Goal: Information Seeking & Learning: Learn about a topic

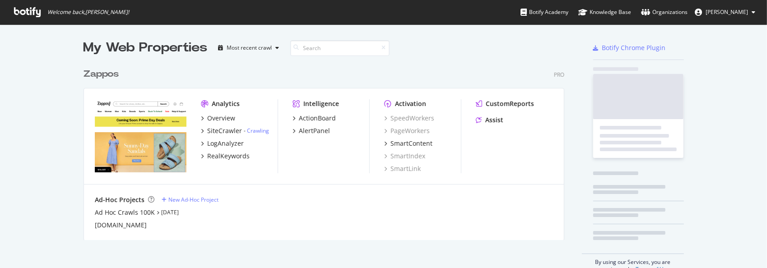
scroll to position [261, 753]
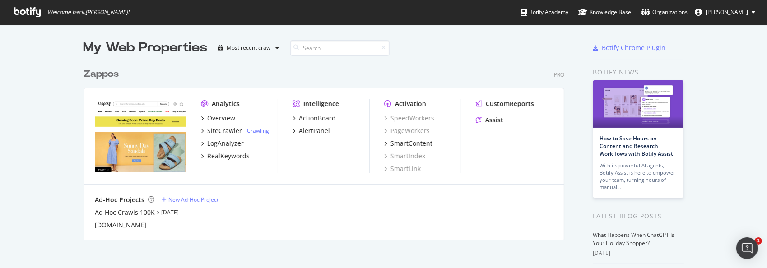
click at [103, 74] on div "Zappos" at bounding box center [100, 74] width 35 height 13
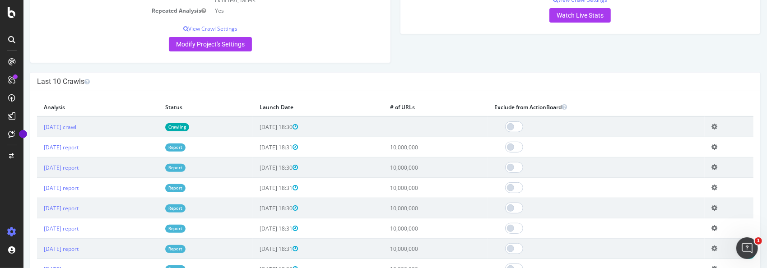
scroll to position [226, 0]
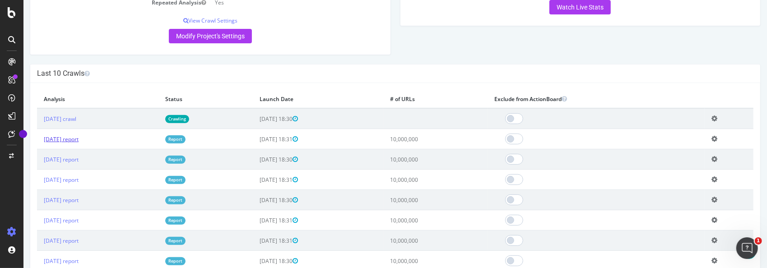
click at [72, 138] on link "[DATE] report" at bounding box center [60, 139] width 35 height 8
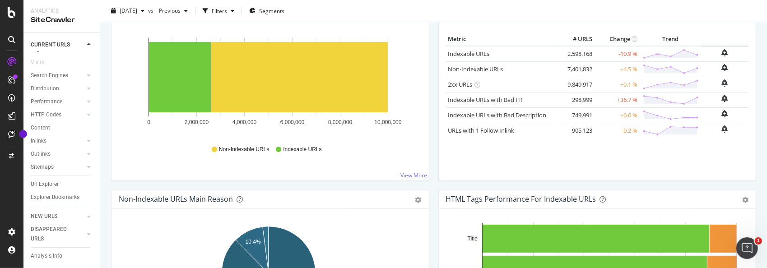
scroll to position [44, 0]
click at [41, 180] on div "Url Explorer" at bounding box center [45, 184] width 28 height 9
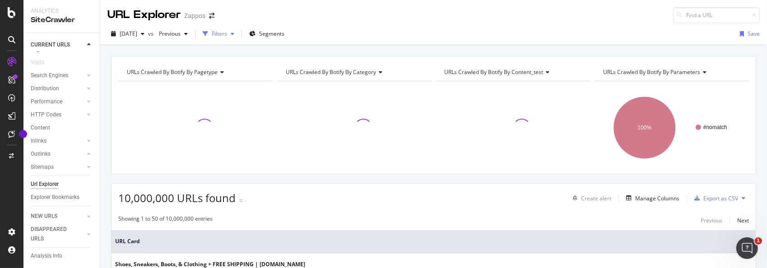
click at [238, 32] on div "button" at bounding box center [232, 33] width 11 height 5
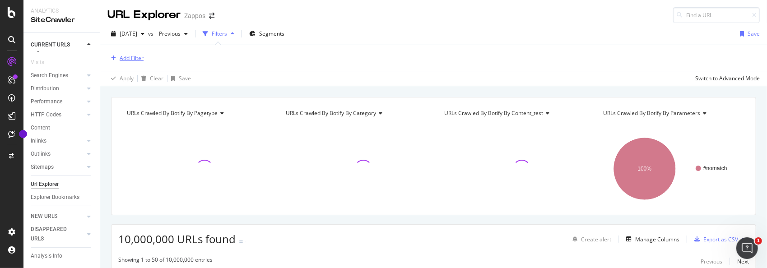
click at [137, 59] on div "Add Filter" at bounding box center [132, 58] width 24 height 8
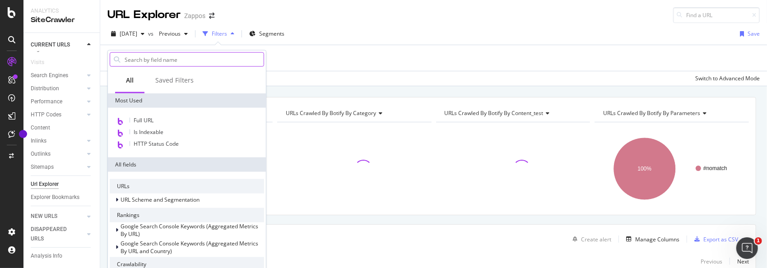
click at [148, 59] on input "text" at bounding box center [194, 60] width 140 height 14
type input "h"
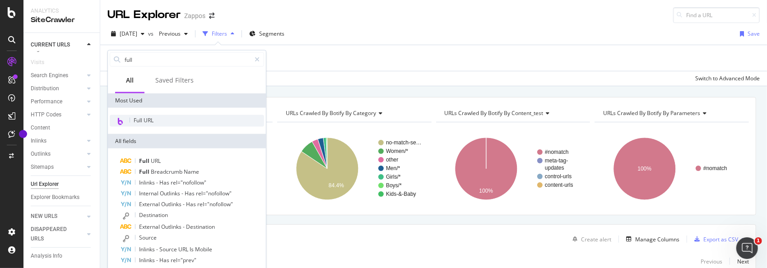
type input "full"
click at [139, 118] on span "Full URL" at bounding box center [144, 120] width 20 height 8
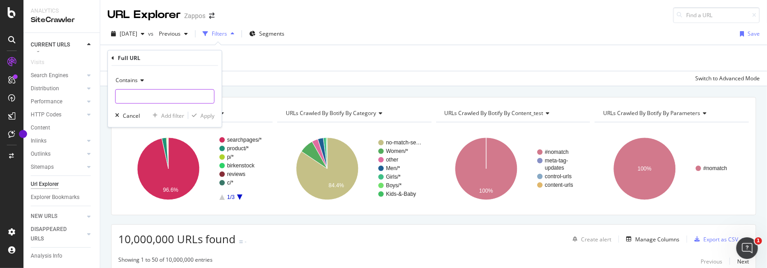
click at [149, 94] on input "text" at bounding box center [165, 96] width 98 height 14
type input ".zso"
click at [203, 114] on div "Apply" at bounding box center [207, 115] width 14 height 8
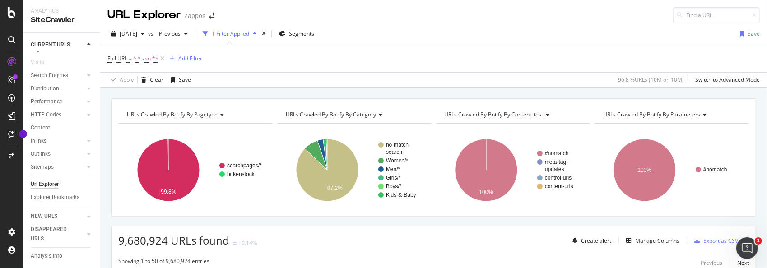
click at [180, 58] on div "Add Filter" at bounding box center [190, 59] width 24 height 8
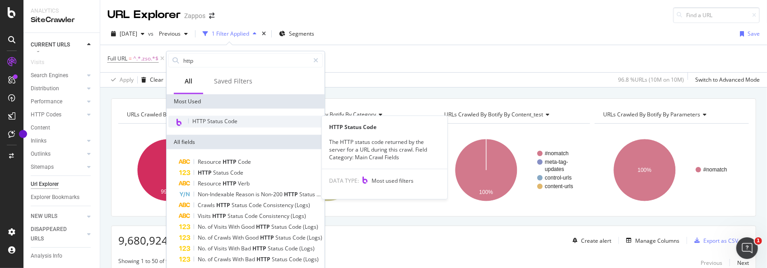
type input "http"
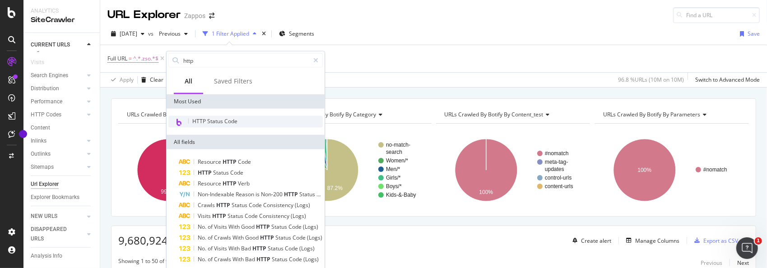
click at [232, 119] on span "HTTP Status Code" at bounding box center [214, 121] width 45 height 8
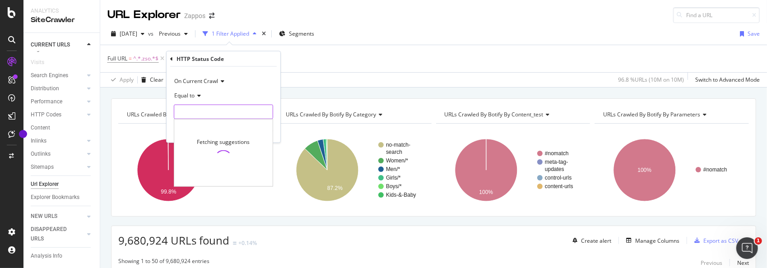
click at [215, 111] on input "number" at bounding box center [223, 112] width 99 height 14
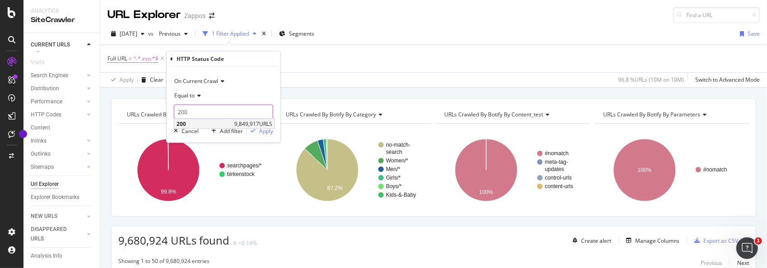
type input "200"
click at [214, 123] on span "200" at bounding box center [203, 124] width 55 height 8
click at [266, 130] on div "Apply" at bounding box center [266, 131] width 14 height 8
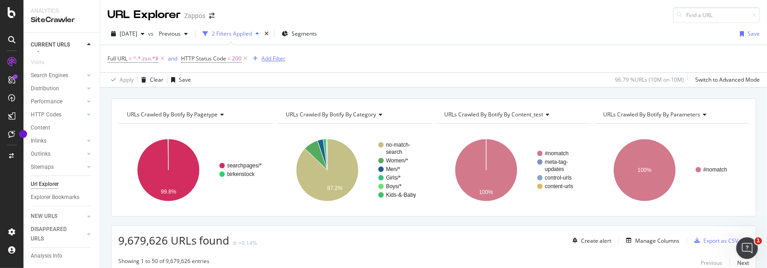
click at [264, 58] on div "Add Filter" at bounding box center [273, 59] width 24 height 8
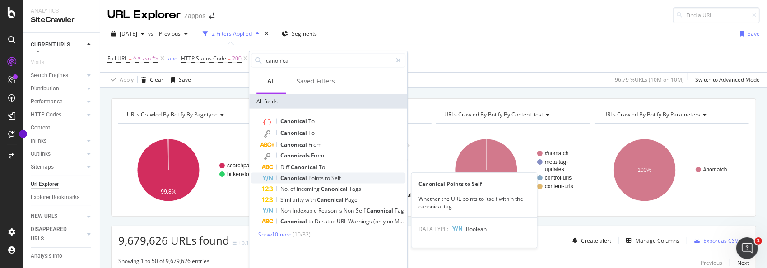
type input "canonical"
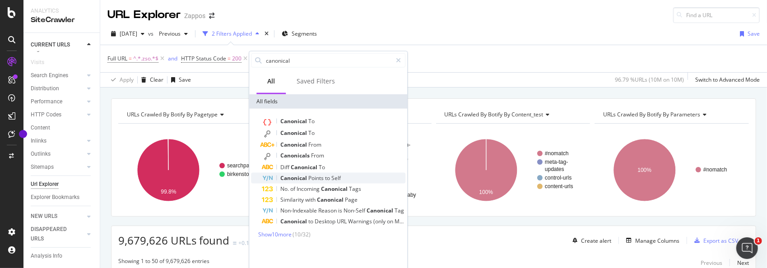
click at [318, 177] on span "Points" at bounding box center [316, 178] width 17 height 8
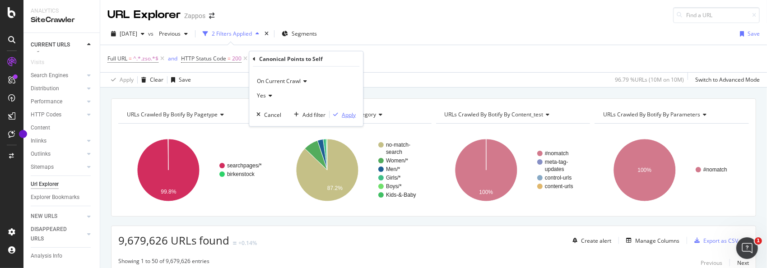
click at [342, 112] on div "Apply" at bounding box center [342, 115] width 26 height 8
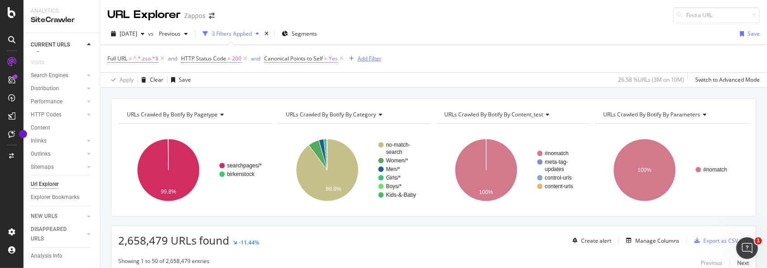
click at [366, 58] on div "Add Filter" at bounding box center [369, 59] width 24 height 8
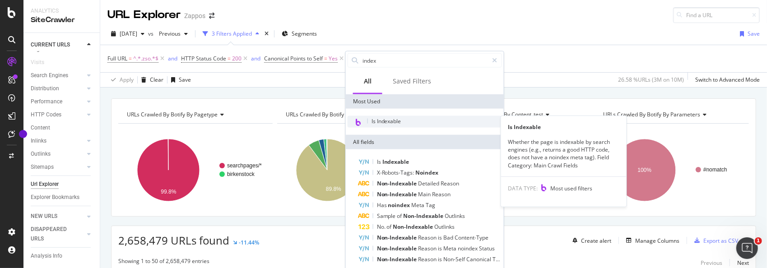
type input "index"
click at [393, 116] on div "Is Indexable" at bounding box center [424, 122] width 154 height 12
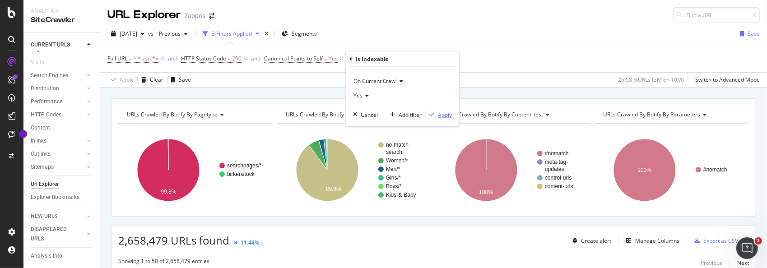
click at [450, 116] on div "Apply" at bounding box center [445, 115] width 14 height 8
click at [411, 56] on icon at bounding box center [409, 58] width 8 height 9
click at [366, 60] on div "Add Filter" at bounding box center [369, 59] width 24 height 8
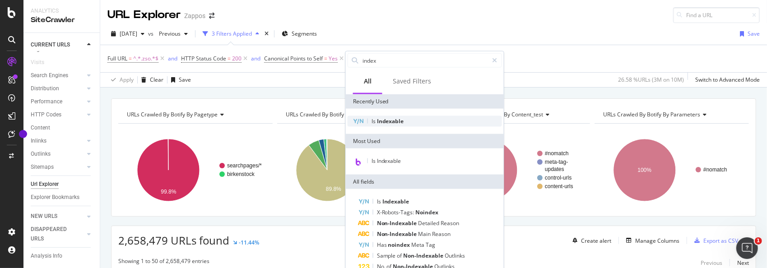
click at [373, 119] on span "Is" at bounding box center [373, 121] width 5 height 8
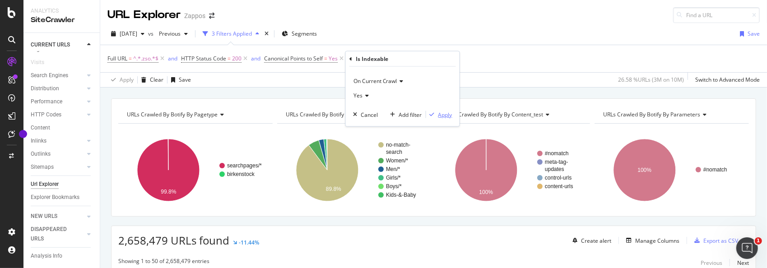
click at [434, 114] on icon "button" at bounding box center [432, 114] width 5 height 5
click at [427, 57] on div "Add Filter" at bounding box center [437, 59] width 24 height 8
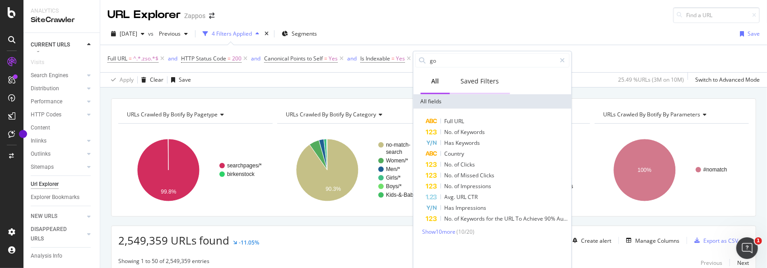
type input "g"
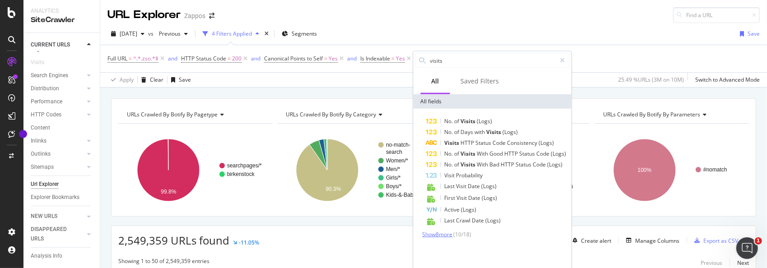
type input "visits"
click at [447, 232] on span "Show 8 more" at bounding box center [437, 235] width 30 height 8
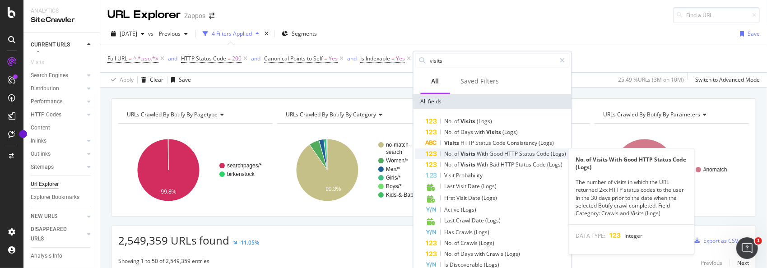
scroll to position [42, 0]
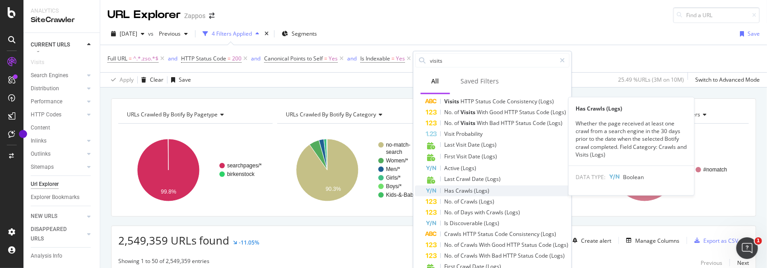
click at [472, 190] on span "Crawls" at bounding box center [465, 191] width 18 height 8
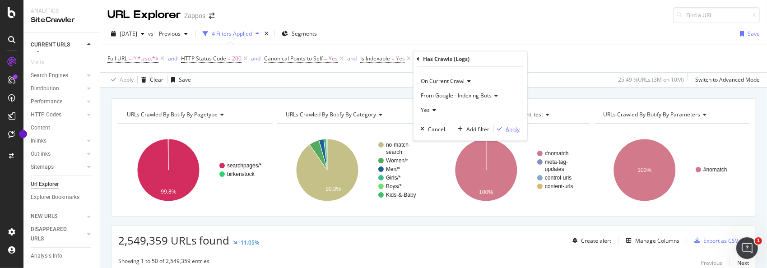
click at [502, 126] on icon "button" at bounding box center [499, 128] width 5 height 5
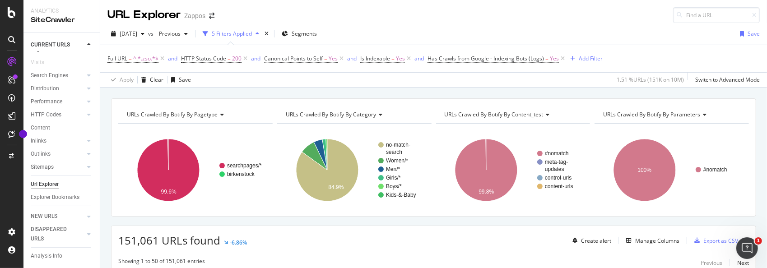
click at [562, 57] on icon at bounding box center [563, 58] width 8 height 9
click at [408, 59] on icon at bounding box center [409, 58] width 8 height 9
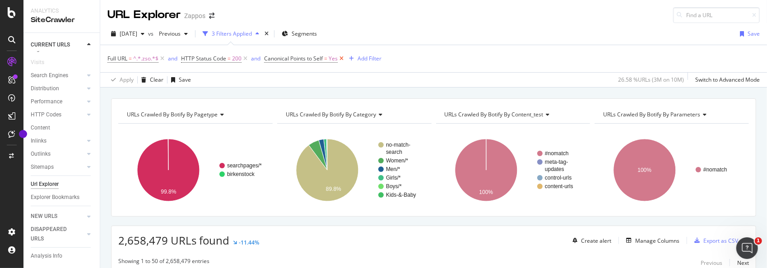
click at [340, 57] on icon at bounding box center [342, 58] width 8 height 9
drag, startPoint x: 245, startPoint y: 59, endPoint x: 764, endPoint y: 158, distance: 528.0
click at [245, 59] on icon at bounding box center [245, 58] width 8 height 9
click at [187, 60] on div "Add Filter" at bounding box center [190, 59] width 24 height 8
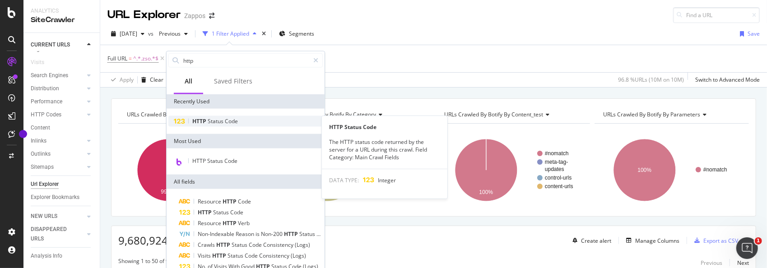
type input "http"
click at [262, 122] on div "HTTP Status Code" at bounding box center [245, 121] width 154 height 11
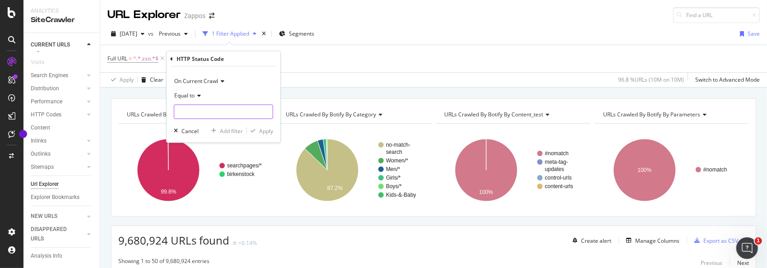
click at [244, 109] on input "number" at bounding box center [223, 112] width 99 height 14
type input "200"
click at [236, 122] on span "9,849,917 URLS" at bounding box center [253, 124] width 38 height 8
click at [268, 131] on div "Apply" at bounding box center [266, 131] width 14 height 8
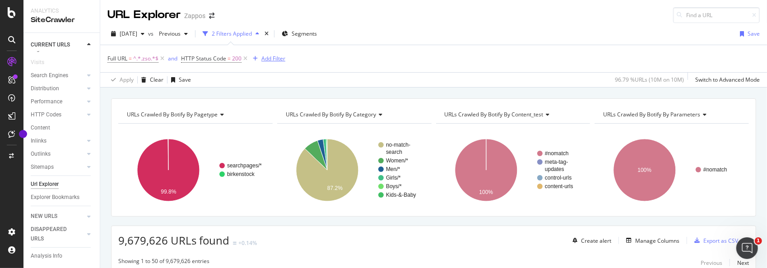
click at [273, 59] on div "Add Filter" at bounding box center [273, 59] width 24 height 8
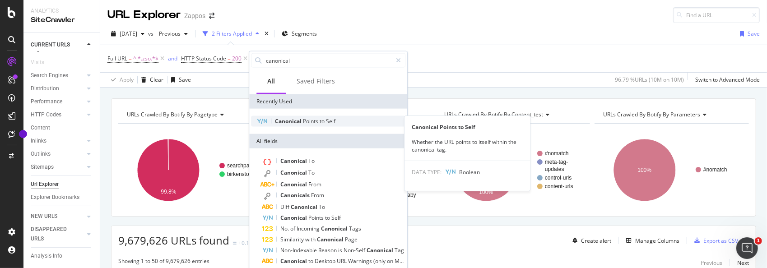
type input "canonical"
click at [297, 119] on span "Canonical" at bounding box center [289, 121] width 28 height 8
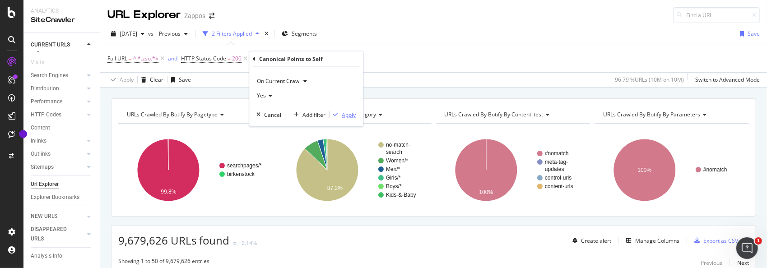
click at [347, 112] on div "Apply" at bounding box center [349, 115] width 14 height 8
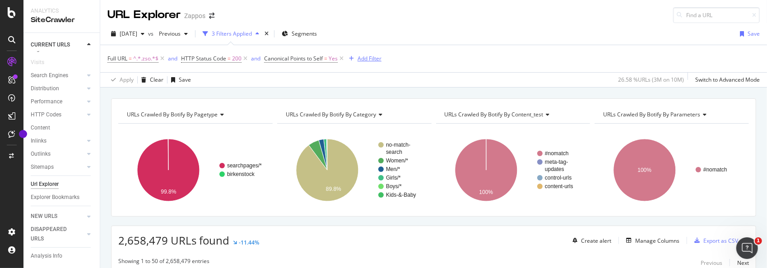
click at [368, 58] on div "Add Filter" at bounding box center [369, 59] width 24 height 8
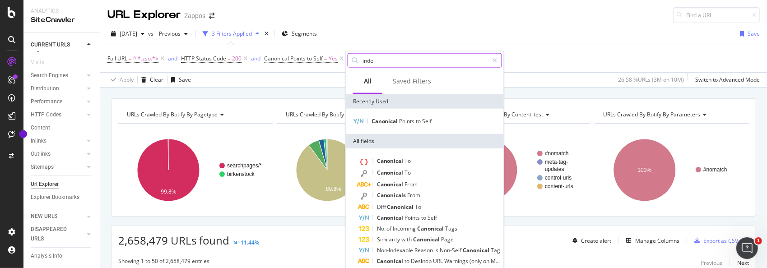
type input "index"
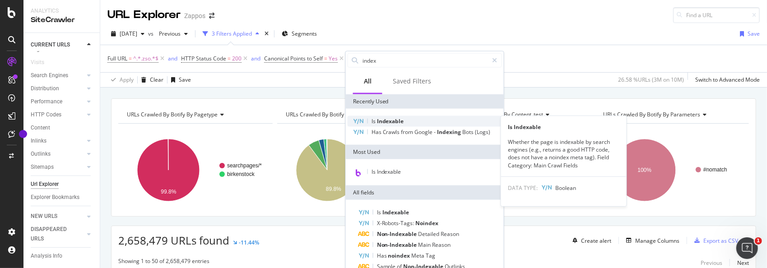
click at [414, 117] on div "Is Indexable" at bounding box center [424, 121] width 154 height 11
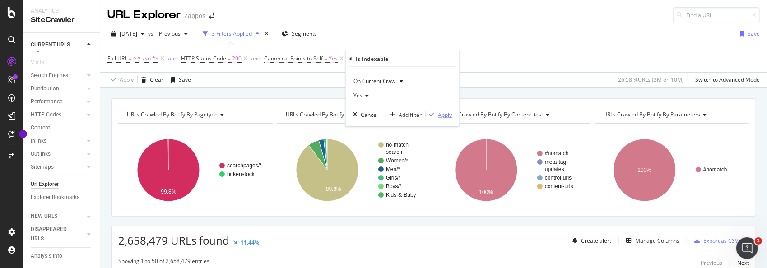
click at [444, 113] on div "Apply" at bounding box center [445, 115] width 14 height 8
click at [430, 58] on div "Add Filter" at bounding box center [437, 59] width 24 height 8
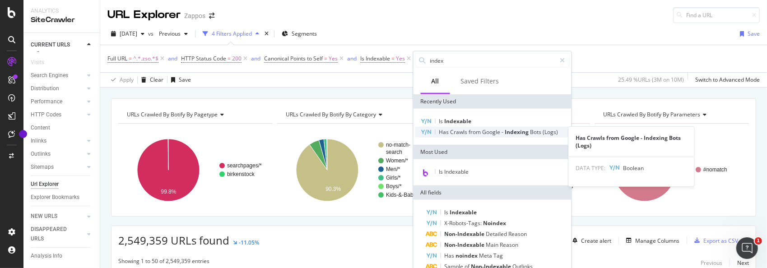
click at [486, 132] on span "Google" at bounding box center [491, 132] width 19 height 8
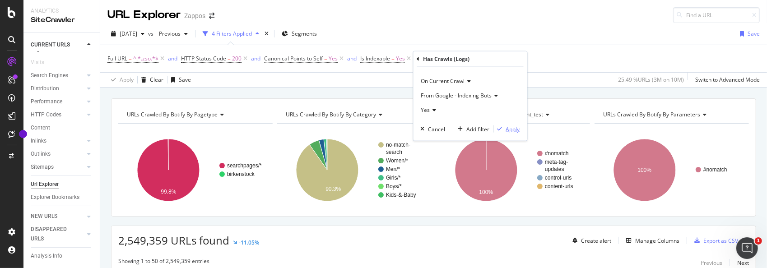
click at [510, 128] on div "Apply" at bounding box center [513, 129] width 14 height 8
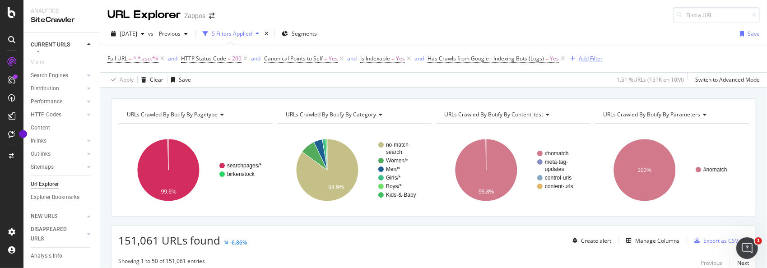
click at [582, 60] on div "Add Filter" at bounding box center [590, 59] width 24 height 8
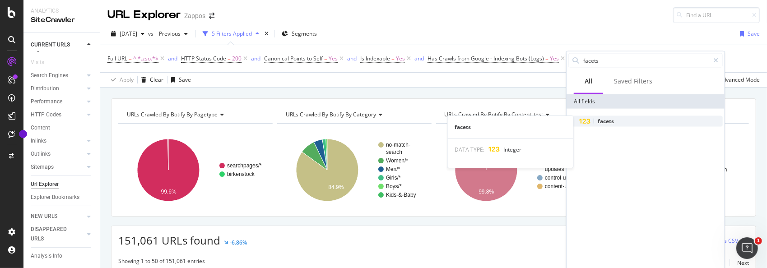
type input "facets"
click at [608, 117] on span "facets" at bounding box center [605, 121] width 16 height 8
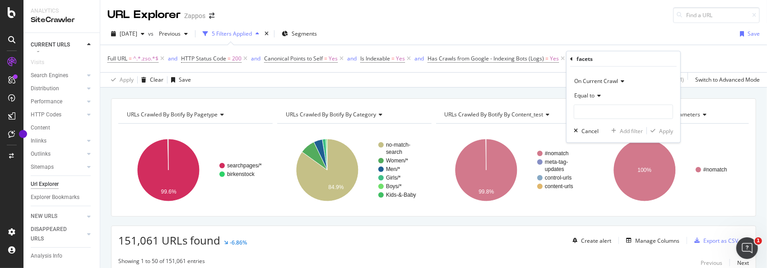
click at [598, 96] on icon at bounding box center [597, 95] width 6 height 5
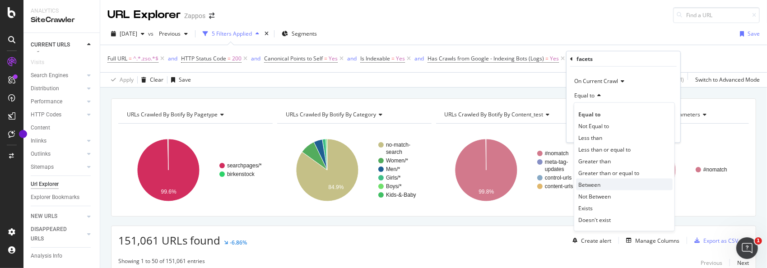
click at [601, 182] on div "Between" at bounding box center [624, 185] width 97 height 12
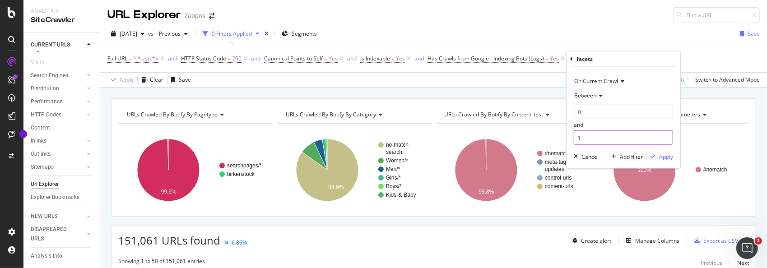
click at [603, 137] on input "1" at bounding box center [622, 137] width 99 height 14
type input "5"
click at [658, 156] on div "button" at bounding box center [653, 156] width 12 height 5
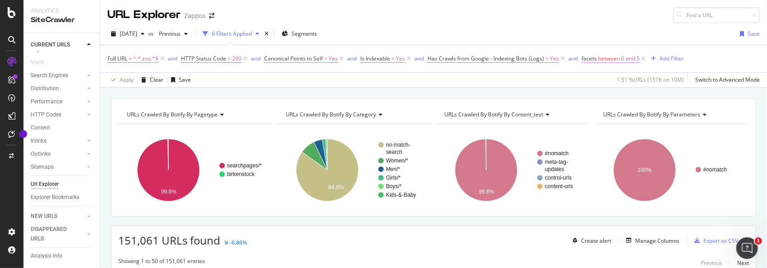
click at [618, 59] on span "between" at bounding box center [609, 59] width 22 height 8
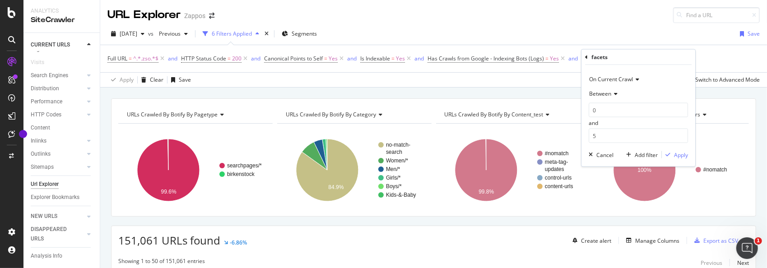
click at [616, 94] on icon at bounding box center [614, 93] width 6 height 5
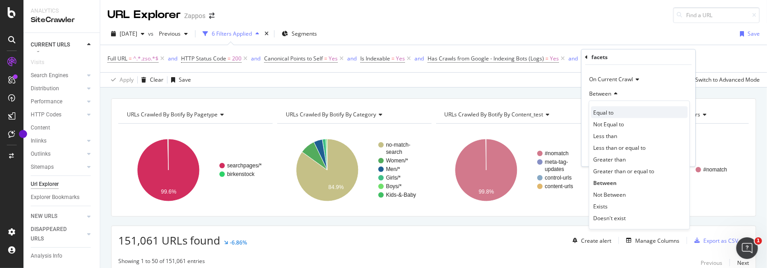
click at [618, 111] on div "Equal to" at bounding box center [639, 112] width 97 height 12
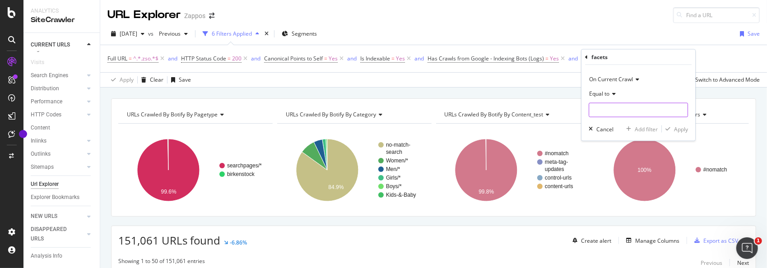
click at [618, 111] on input "number" at bounding box center [637, 110] width 99 height 14
type input "1"
click at [669, 127] on icon "button" at bounding box center [667, 128] width 5 height 5
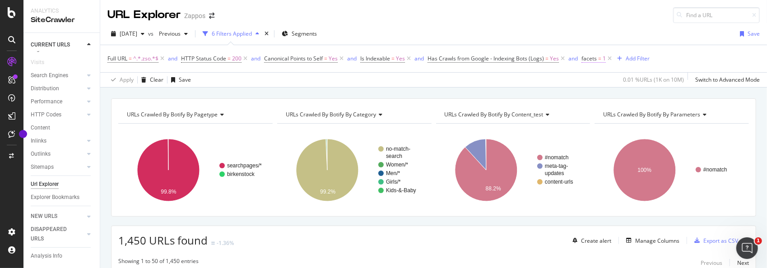
click at [584, 58] on span "facets" at bounding box center [588, 59] width 15 height 8
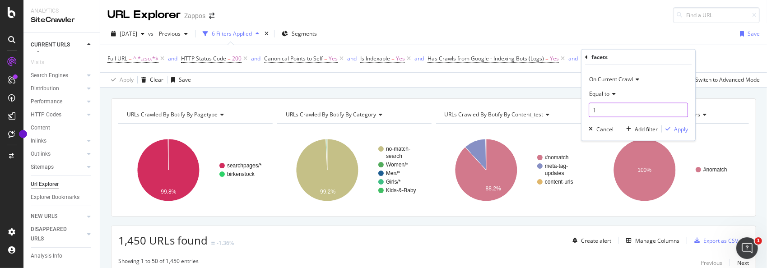
click at [612, 110] on input "1" at bounding box center [637, 110] width 99 height 14
type input "2"
click at [675, 125] on div "Apply" at bounding box center [681, 129] width 14 height 8
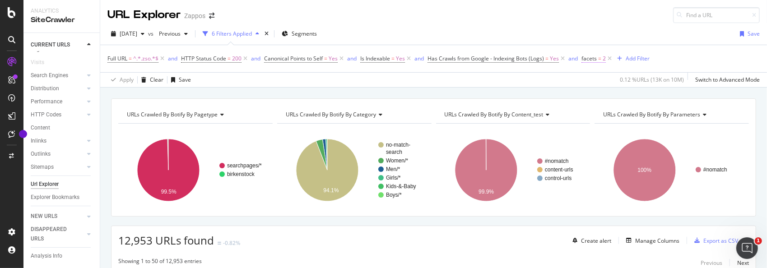
click at [588, 60] on span "facets" at bounding box center [588, 59] width 15 height 8
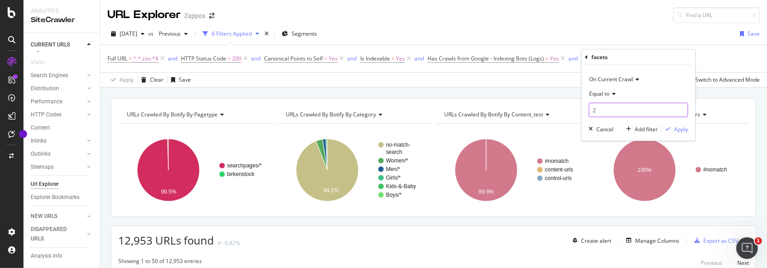
click at [611, 110] on input "2" at bounding box center [637, 110] width 99 height 14
type input "3"
click at [680, 129] on div "Apply" at bounding box center [681, 129] width 14 height 8
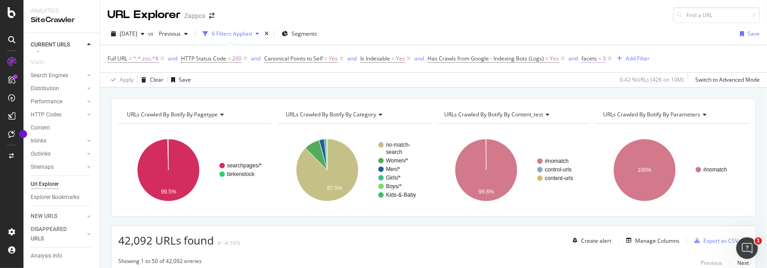
click at [591, 58] on span "facets" at bounding box center [588, 59] width 15 height 8
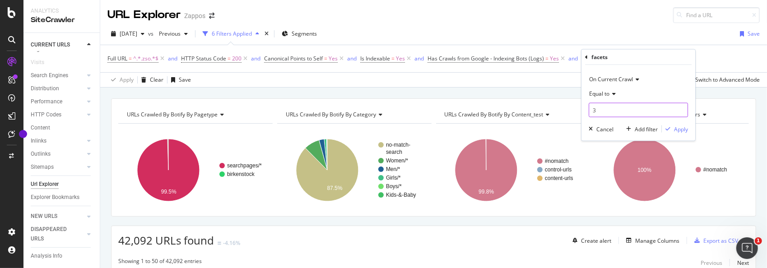
click at [606, 108] on input "3" at bounding box center [637, 110] width 99 height 14
type input "4"
click at [676, 128] on div "Apply" at bounding box center [681, 129] width 14 height 8
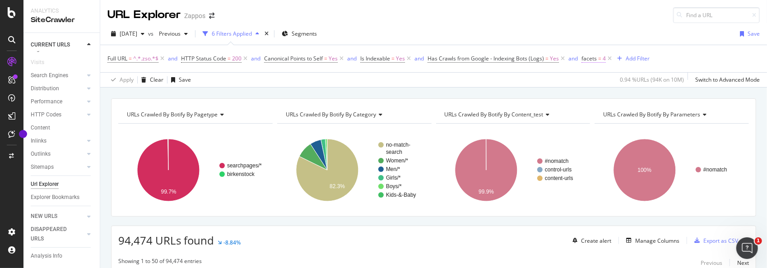
click at [588, 60] on span "facets" at bounding box center [588, 59] width 15 height 8
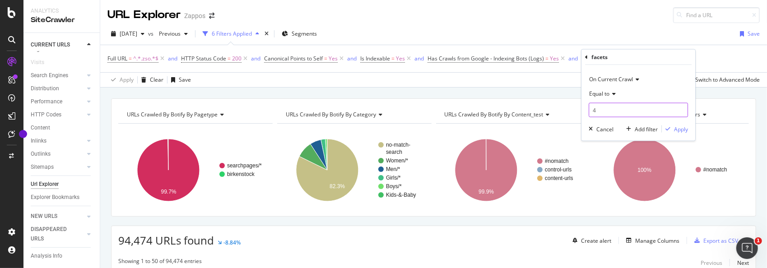
click at [605, 109] on input "4" at bounding box center [637, 110] width 99 height 14
type input "5"
click at [676, 128] on div "Apply" at bounding box center [681, 129] width 14 height 8
